Goal: Information Seeking & Learning: Learn about a topic

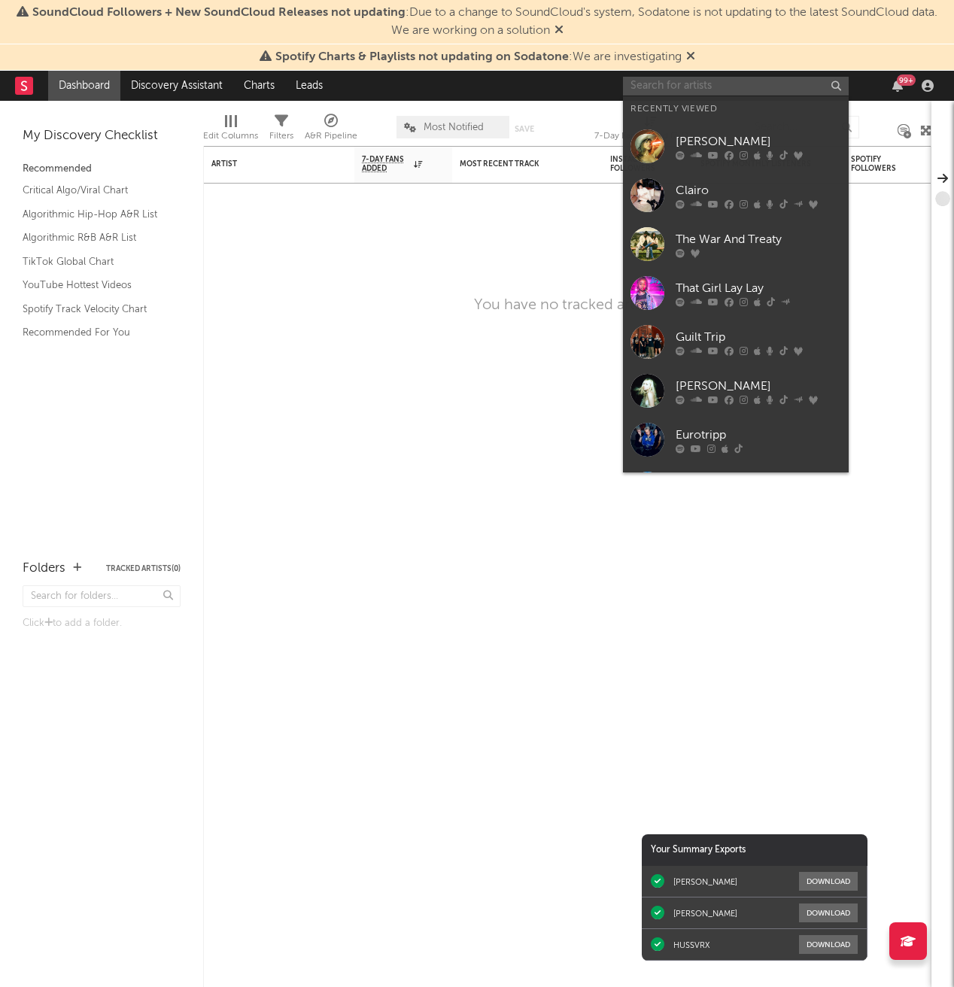
click at [744, 88] on input "text" at bounding box center [736, 86] width 226 height 19
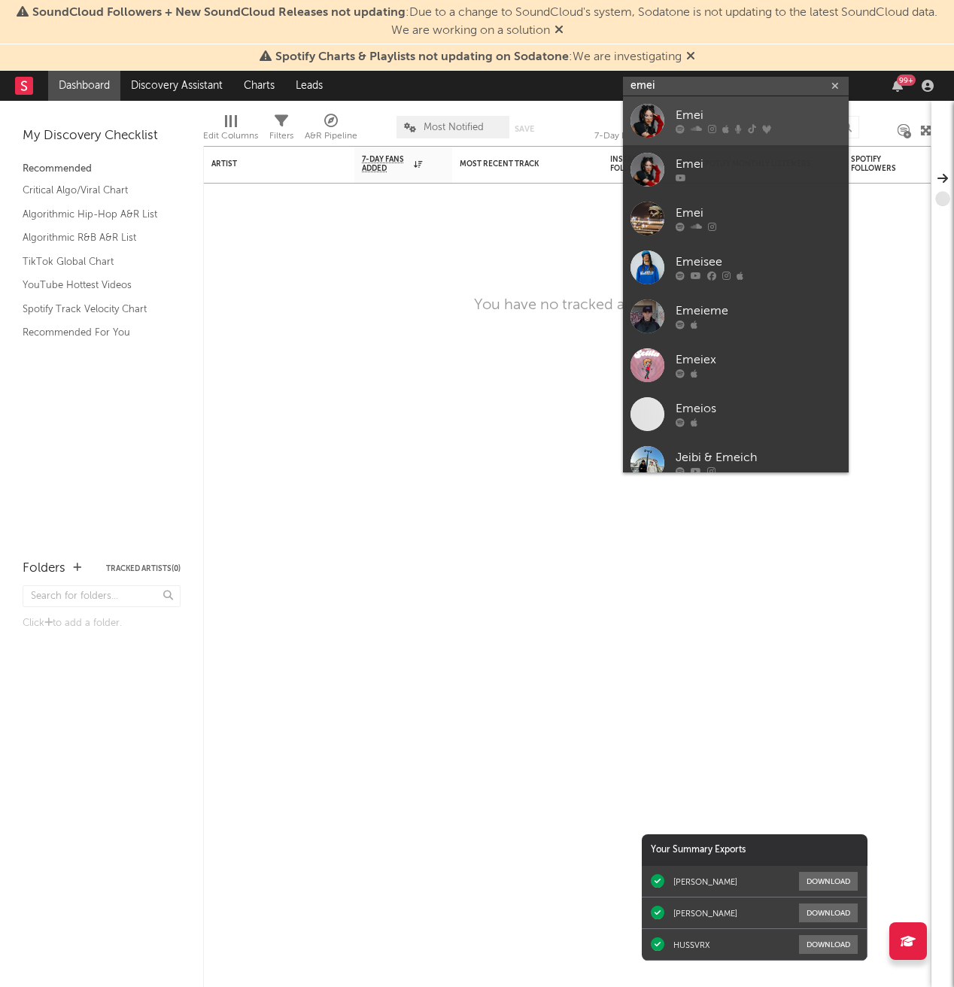
type input "emei"
click at [686, 120] on div "Emei" at bounding box center [759, 116] width 166 height 18
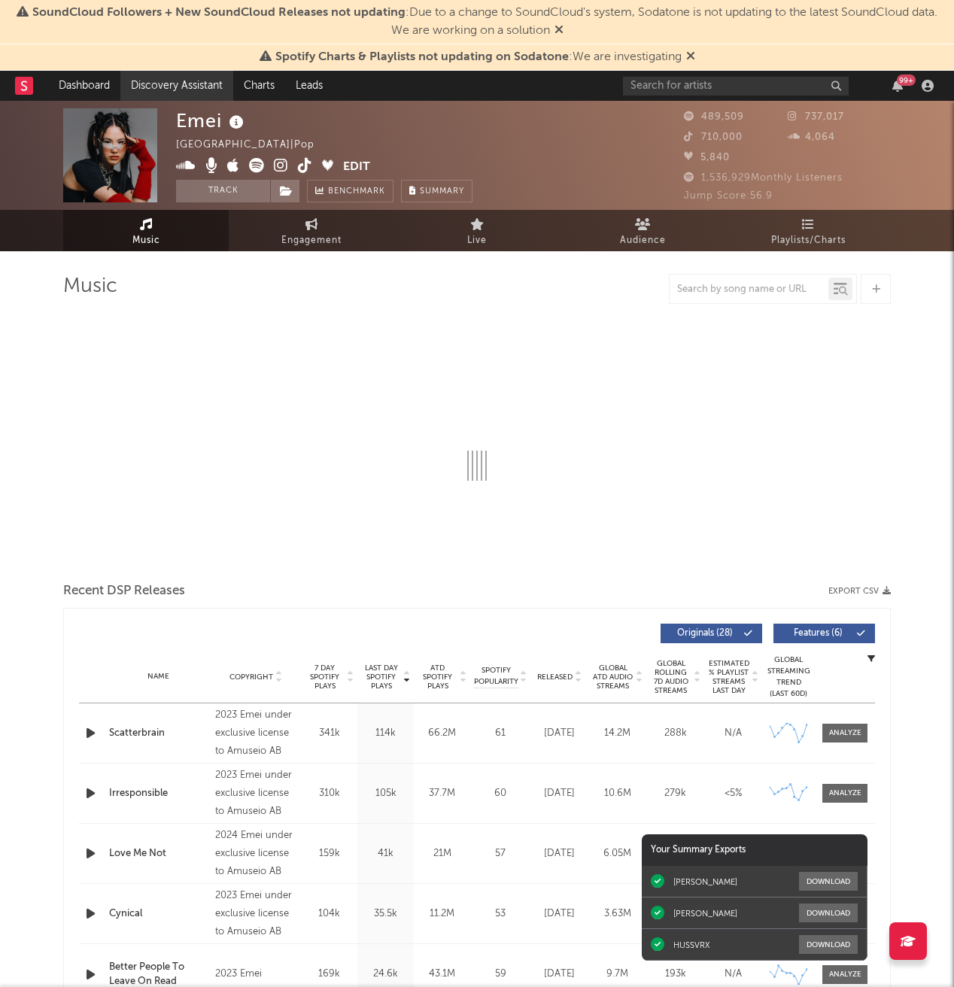
select select "6m"
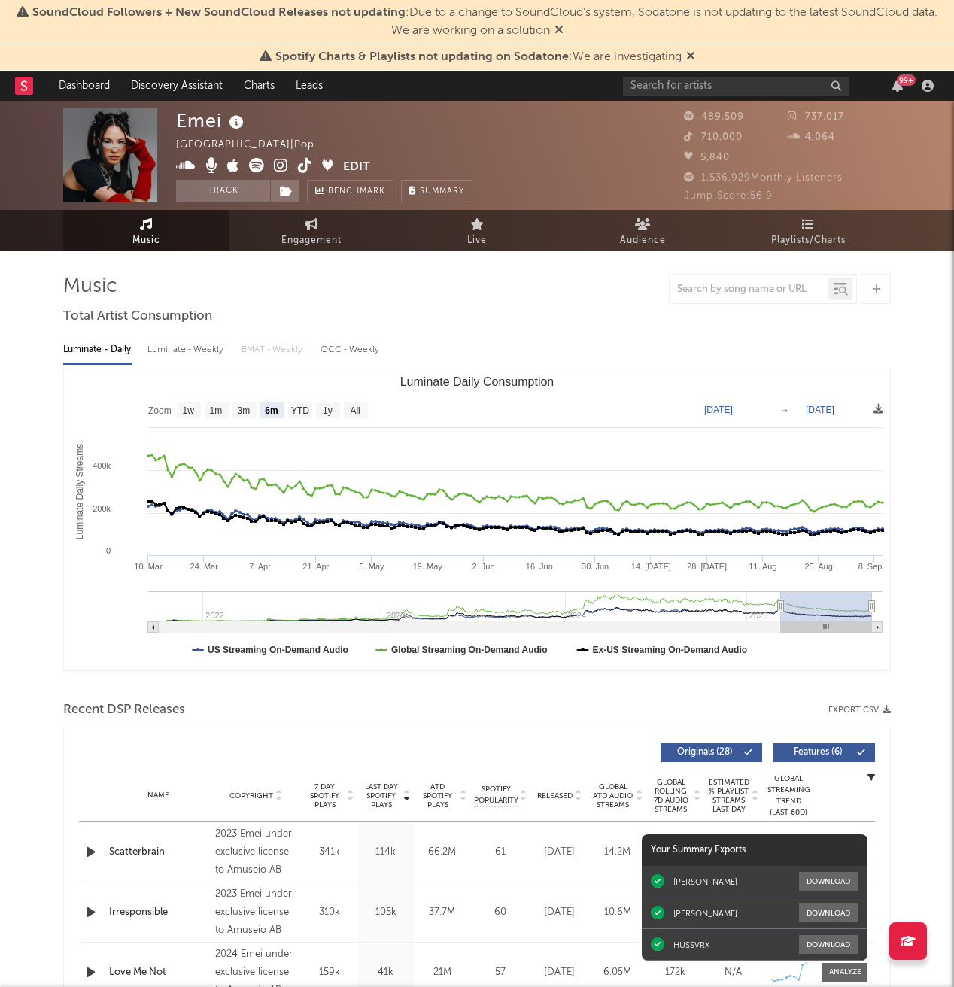
click at [75, 166] on img at bounding box center [110, 155] width 94 height 94
click at [93, 166] on img at bounding box center [110, 155] width 94 height 94
click at [282, 160] on icon at bounding box center [281, 165] width 14 height 15
